Goal: Transaction & Acquisition: Obtain resource

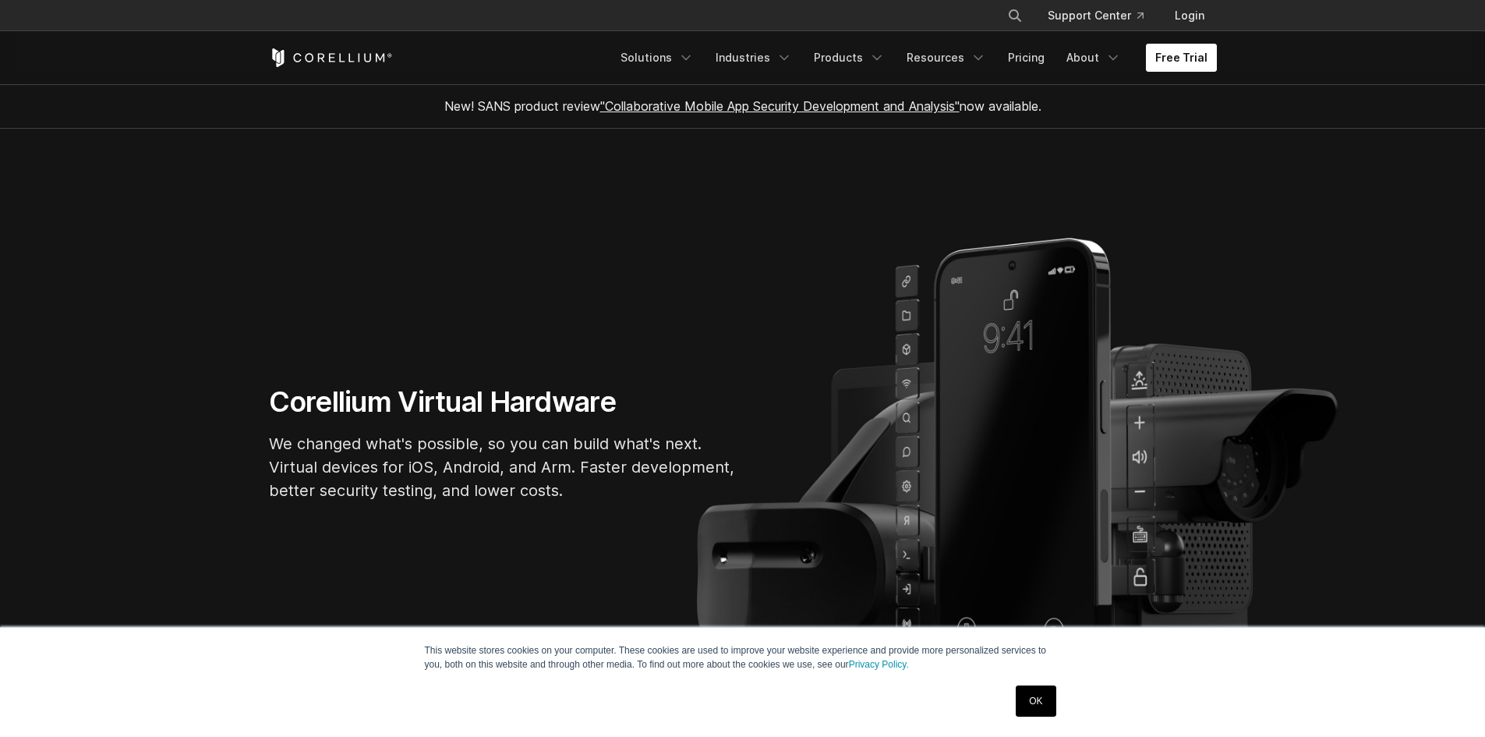
click at [1178, 51] on link "Free Trial" at bounding box center [1181, 58] width 71 height 28
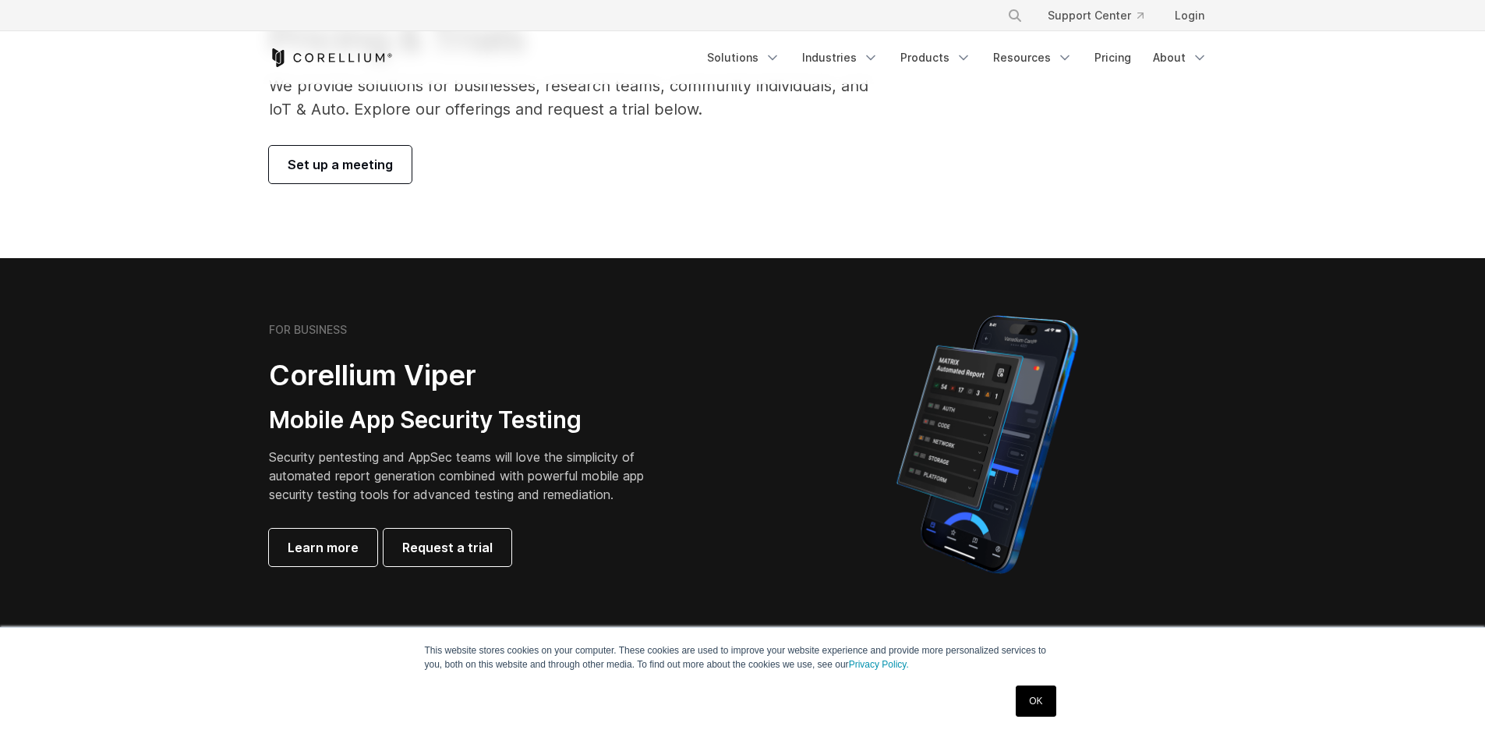
scroll to position [156, 0]
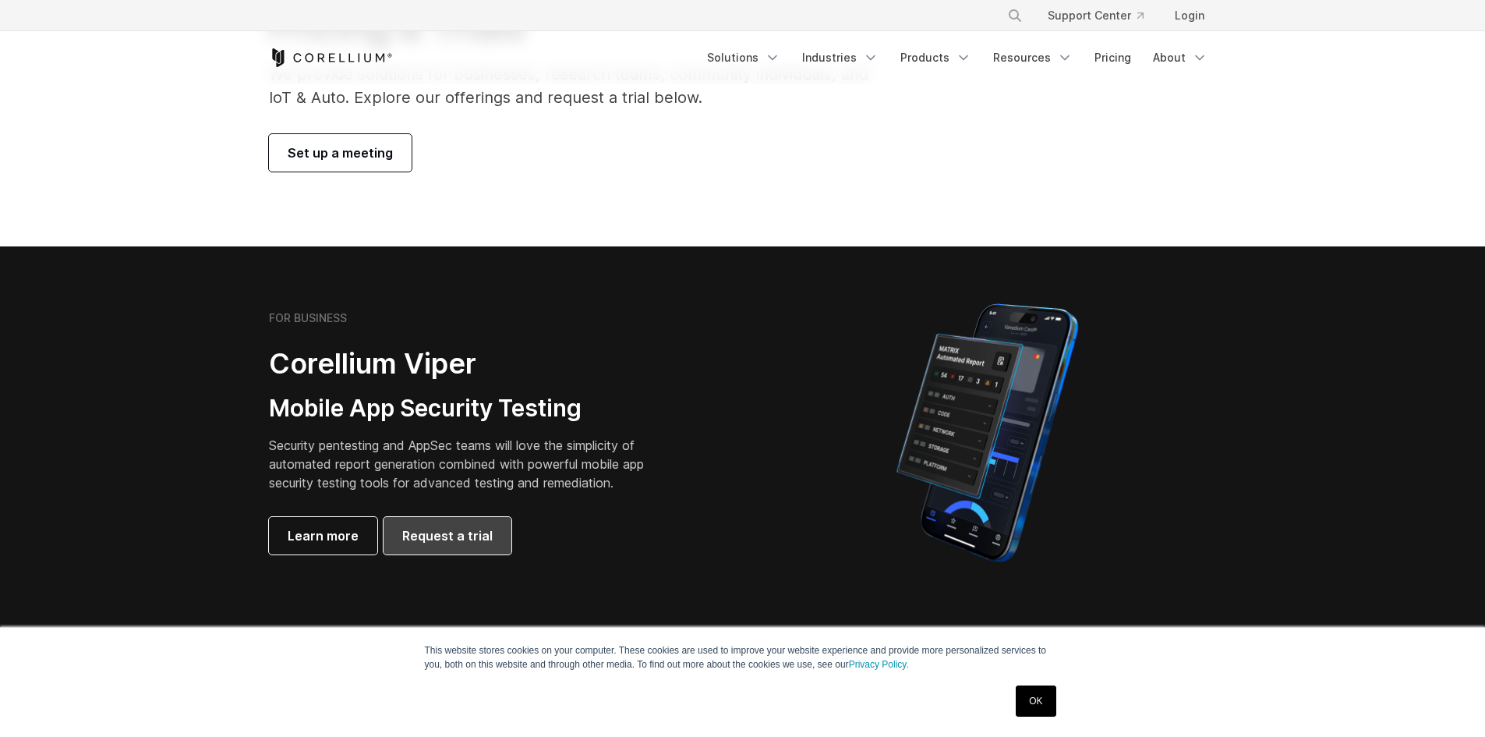
click at [444, 533] on span "Request a trial" at bounding box center [447, 535] width 90 height 19
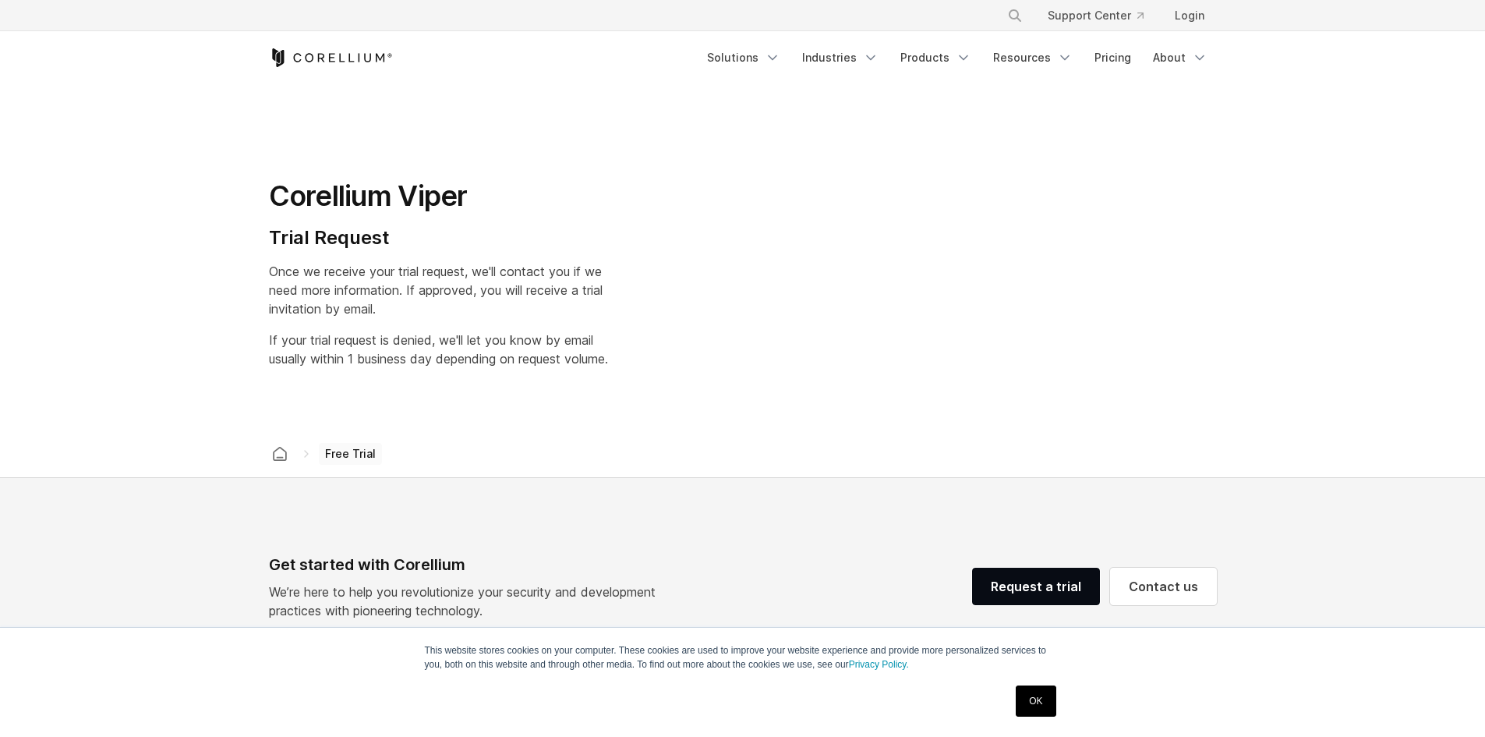
select select "**"
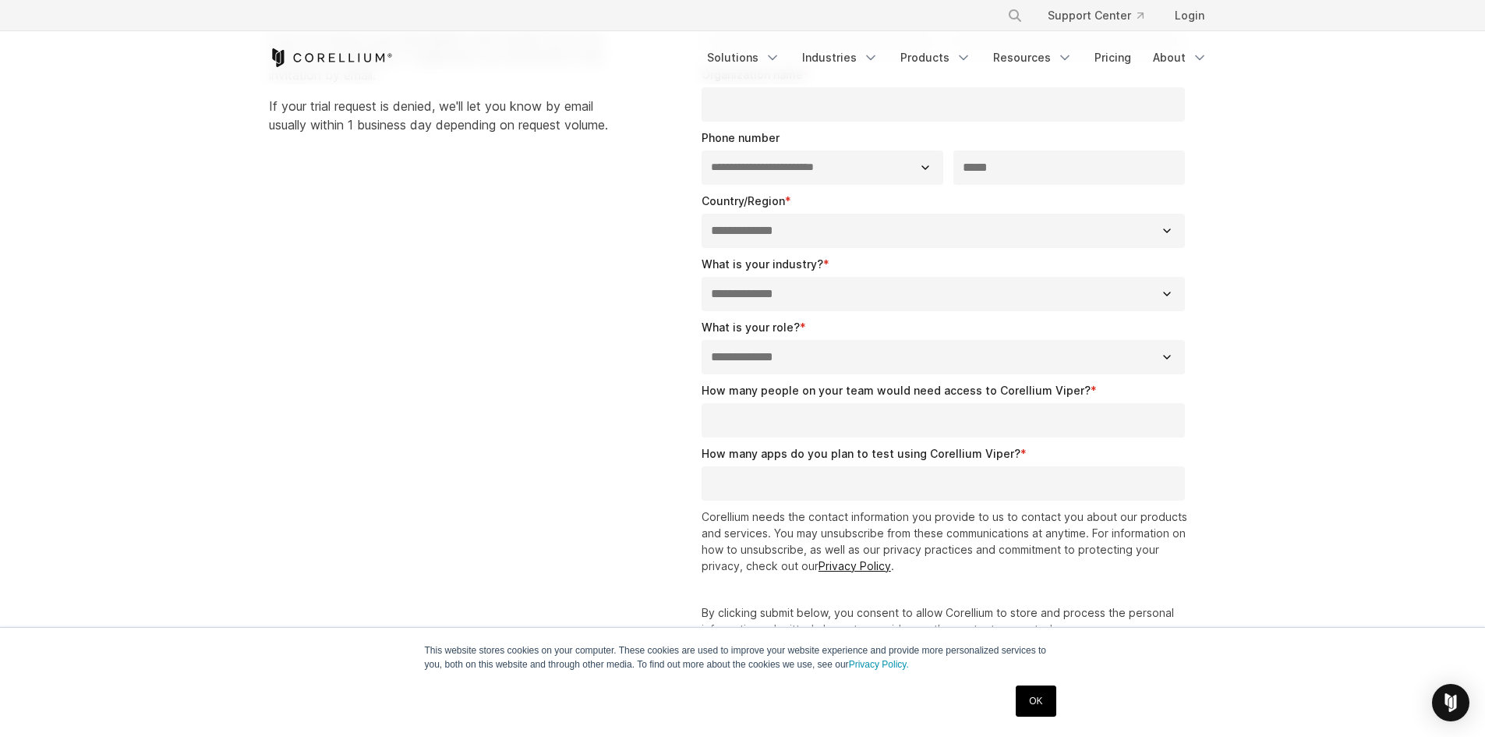
click at [1030, 688] on link "OK" at bounding box center [1036, 700] width 40 height 31
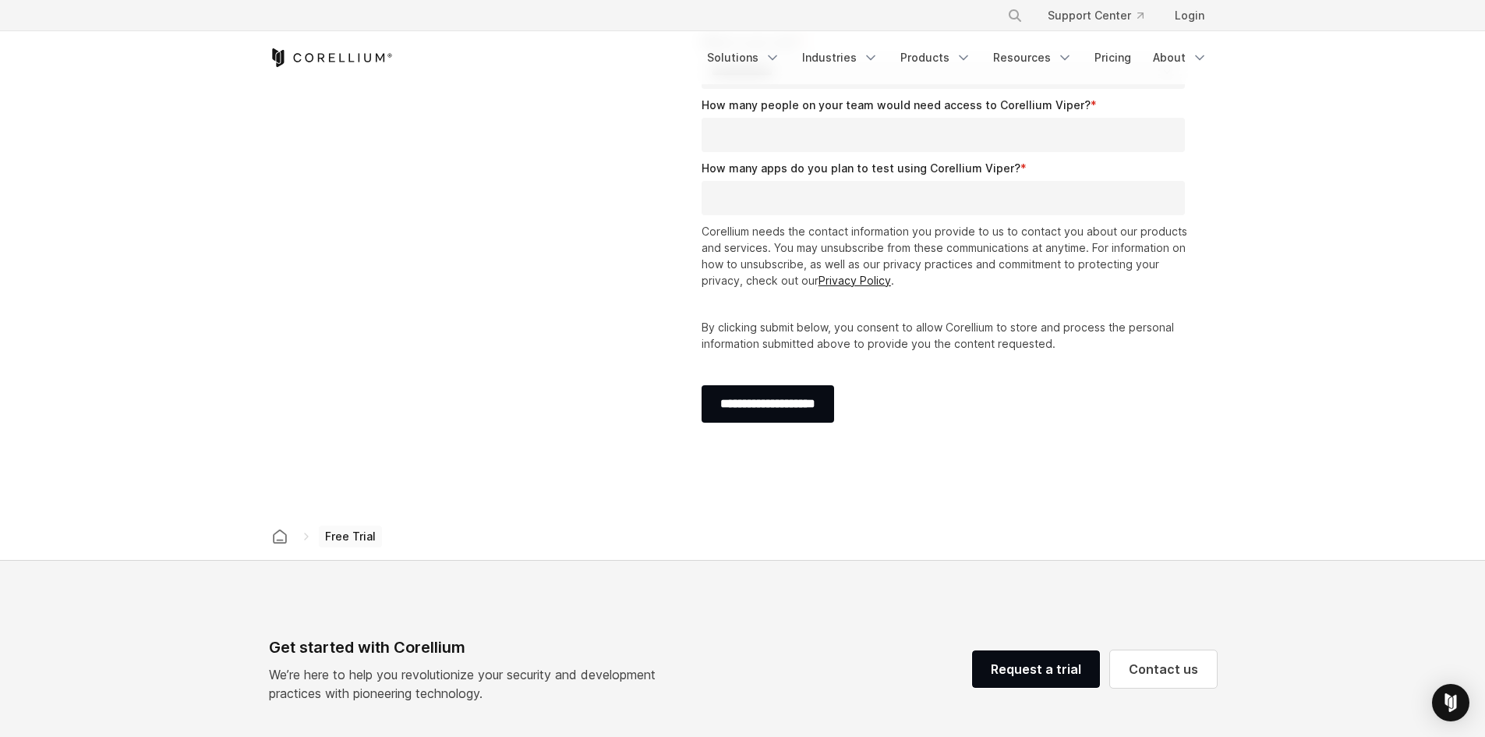
scroll to position [156, 0]
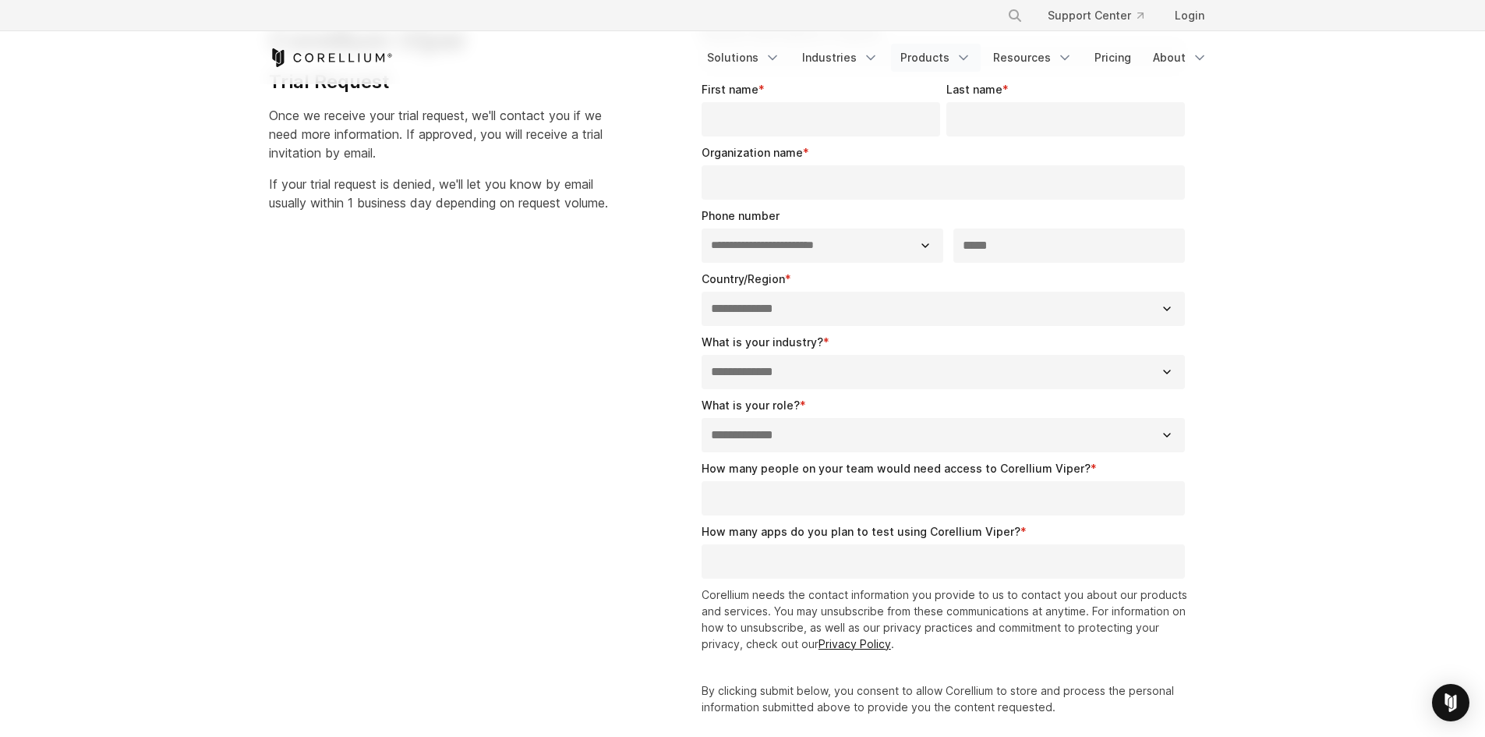
click at [961, 68] on link "Products" at bounding box center [936, 58] width 90 height 28
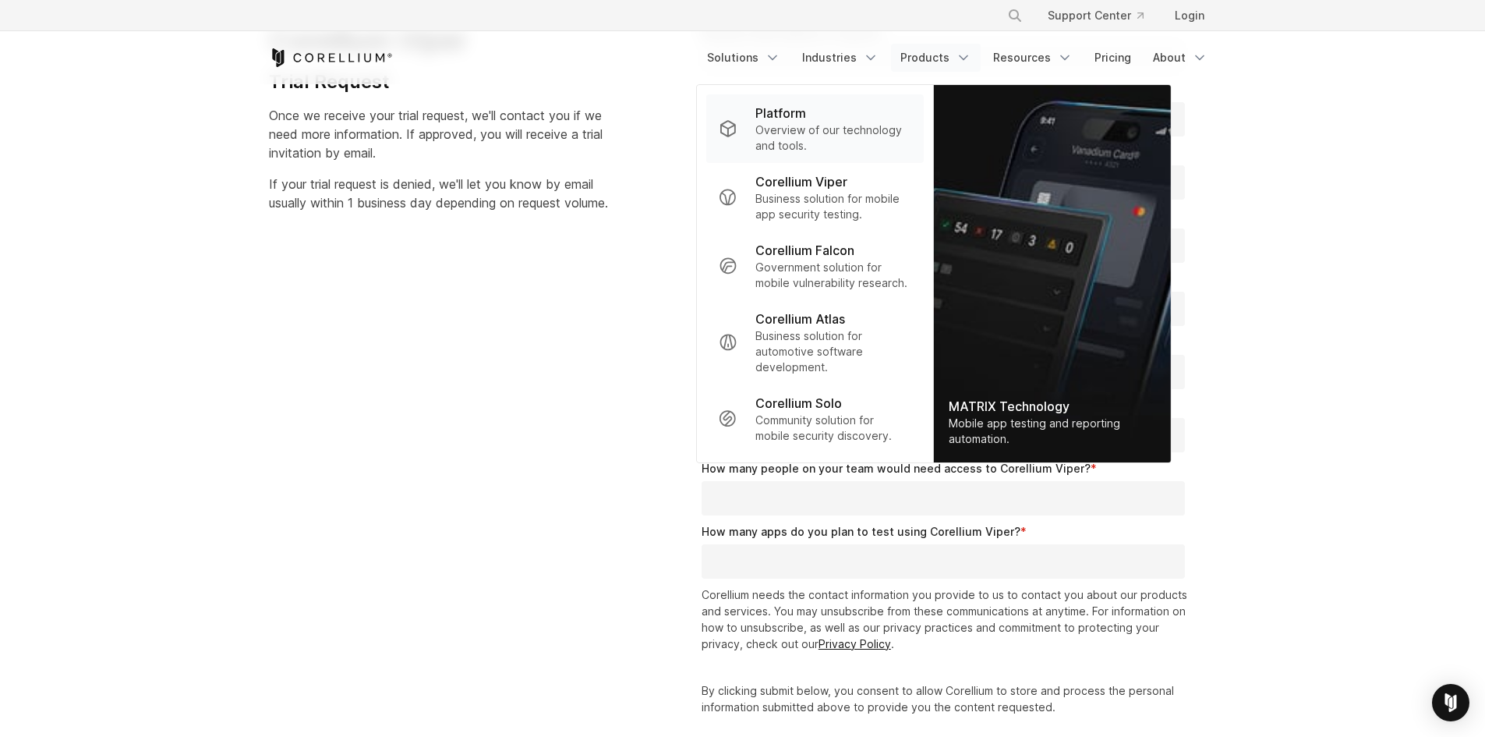
click at [790, 119] on p "Platform" at bounding box center [780, 113] width 51 height 19
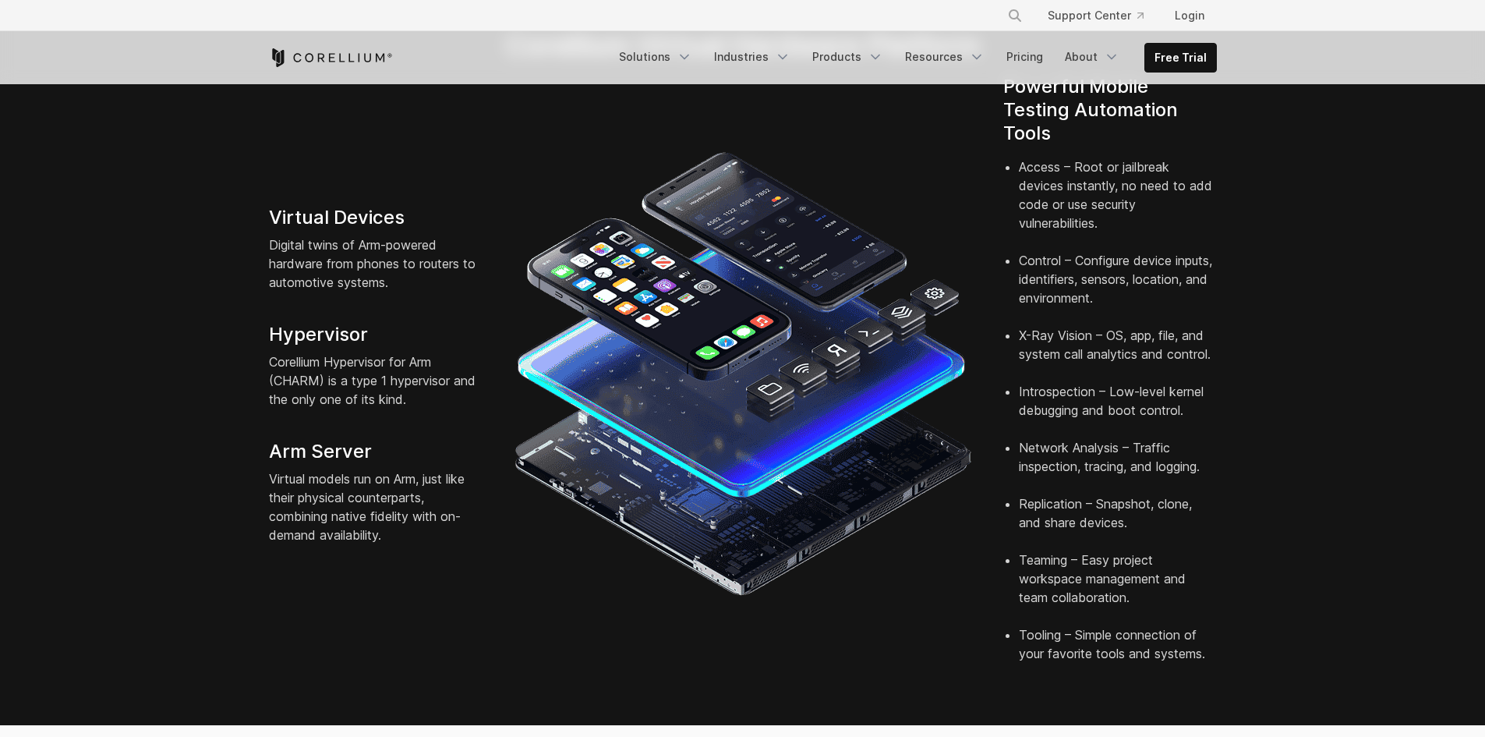
scroll to position [390, 0]
